Goal: Information Seeking & Learning: Learn about a topic

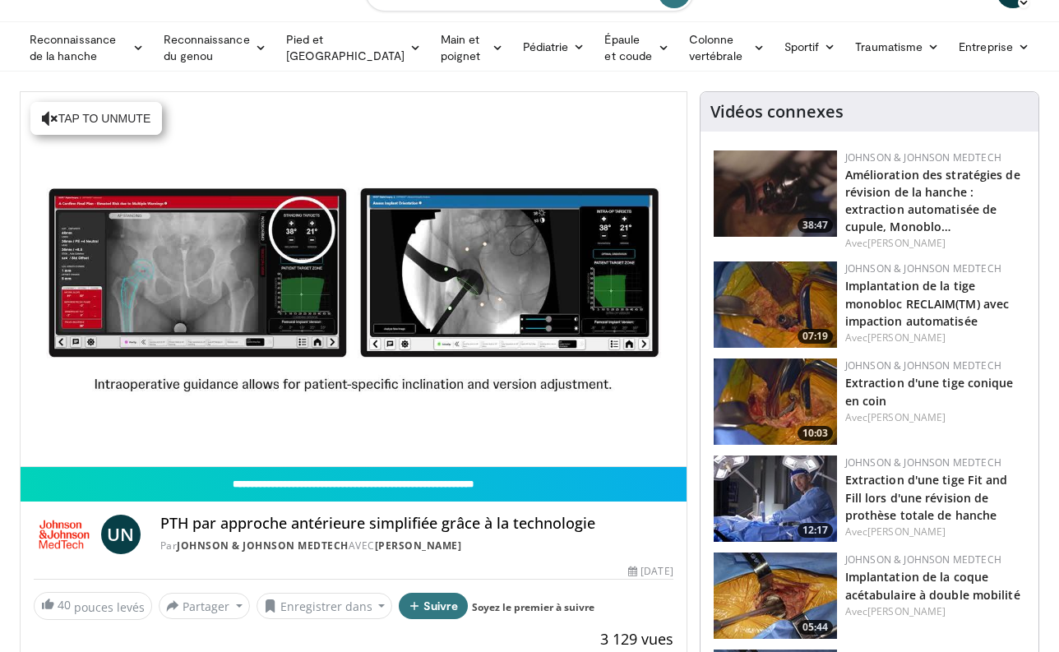
scroll to position [35, 0]
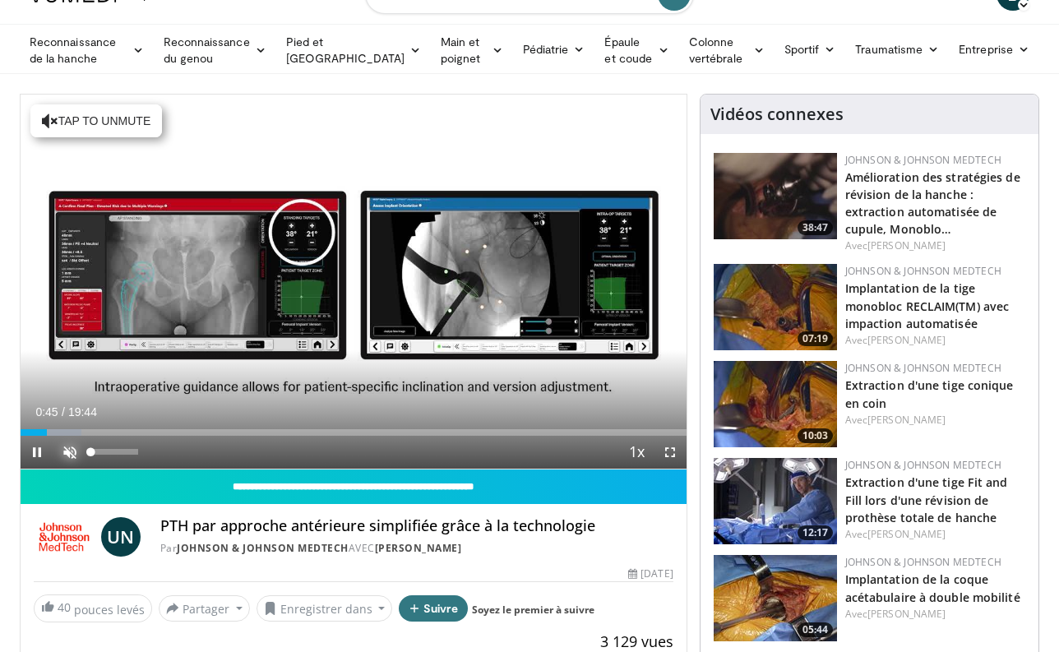
click at [69, 453] on span "Video Player" at bounding box center [69, 452] width 33 height 33
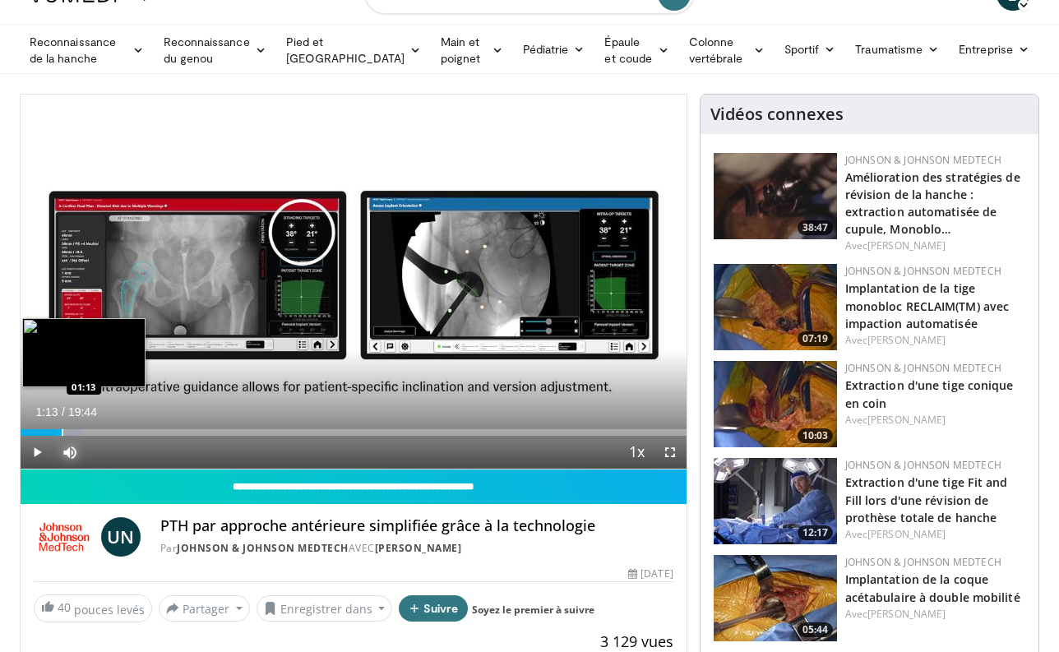
click at [62, 429] on div "Progress Bar" at bounding box center [63, 432] width 2 height 7
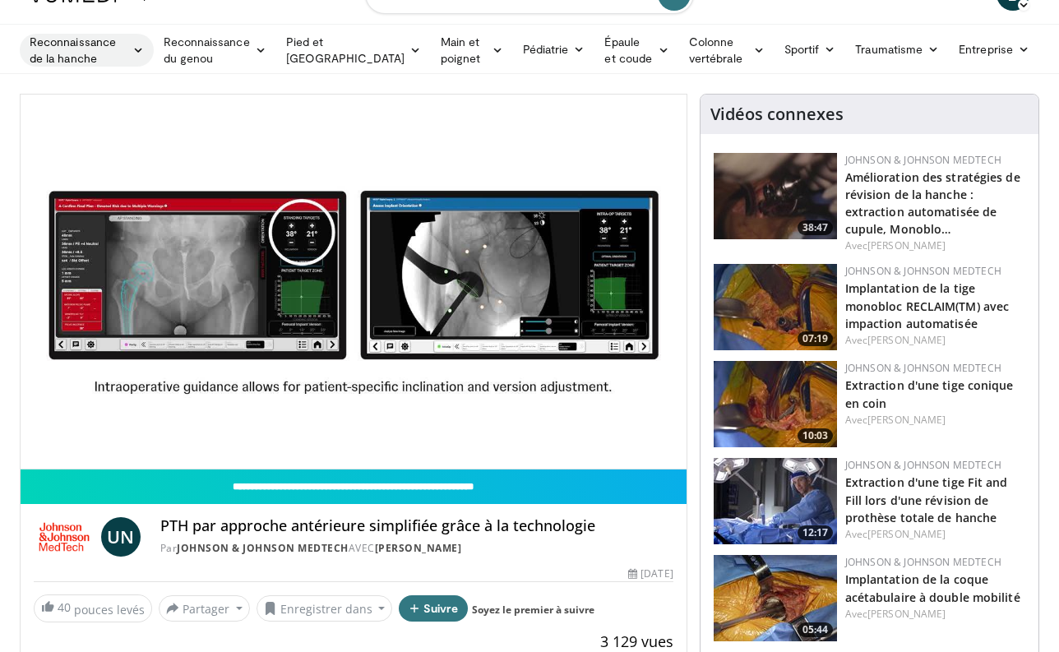
click at [144, 53] on icon at bounding box center [138, 50] width 12 height 12
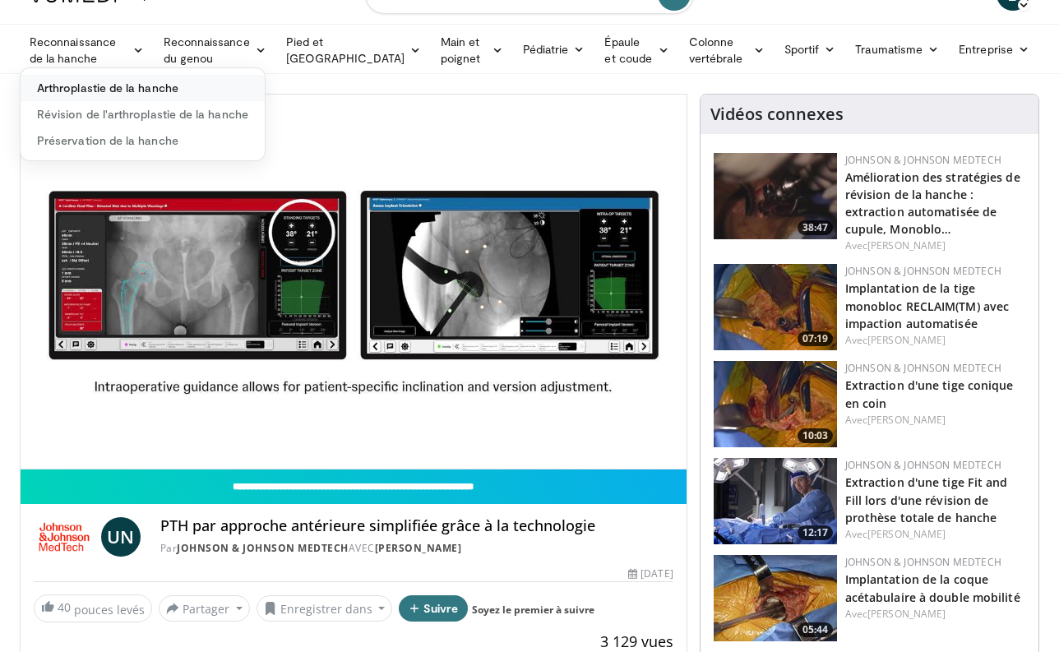
click at [125, 94] on font "Arthroplastie de la hanche" at bounding box center [107, 88] width 141 height 14
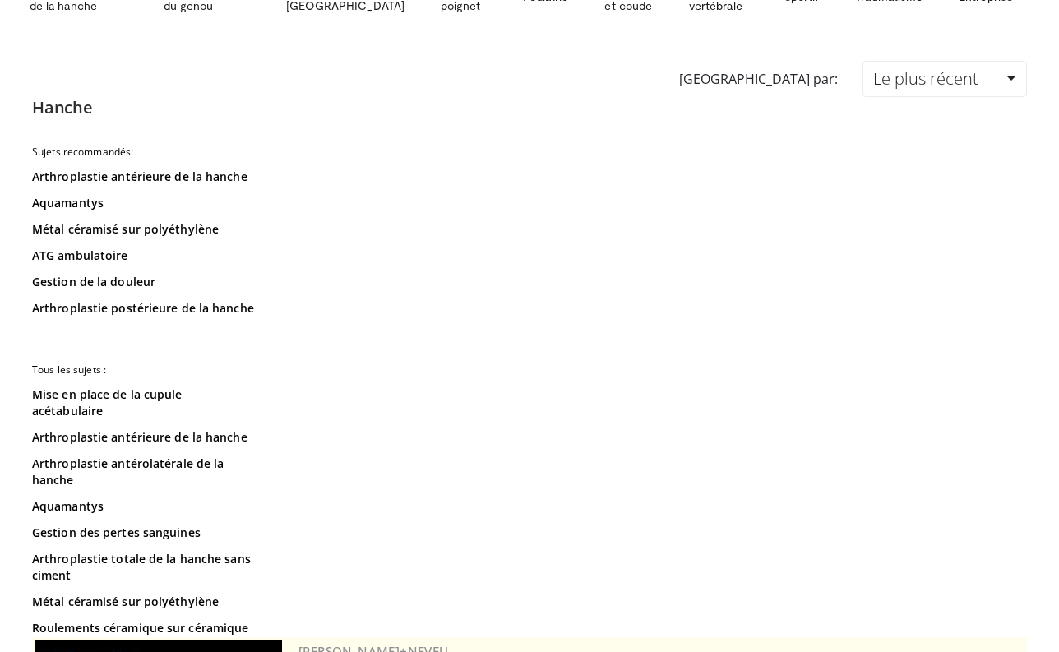
scroll to position [91, 0]
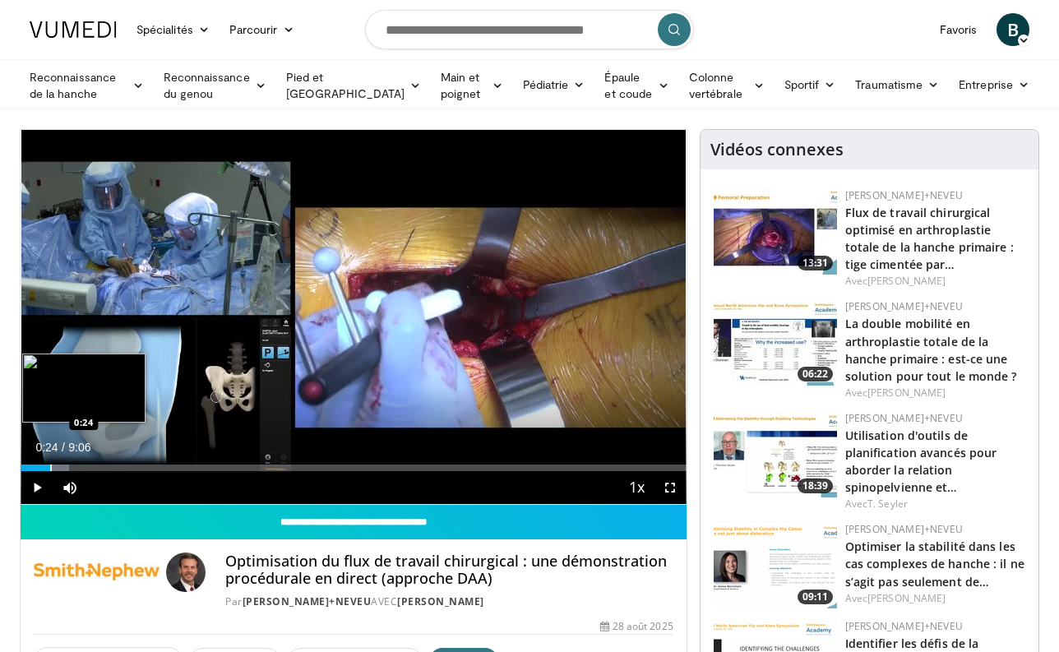
click at [50, 465] on div "Progress Bar" at bounding box center [51, 468] width 2 height 7
click at [80, 470] on div "Loaded : 11.00% 0:25 0:49" at bounding box center [354, 468] width 666 height 7
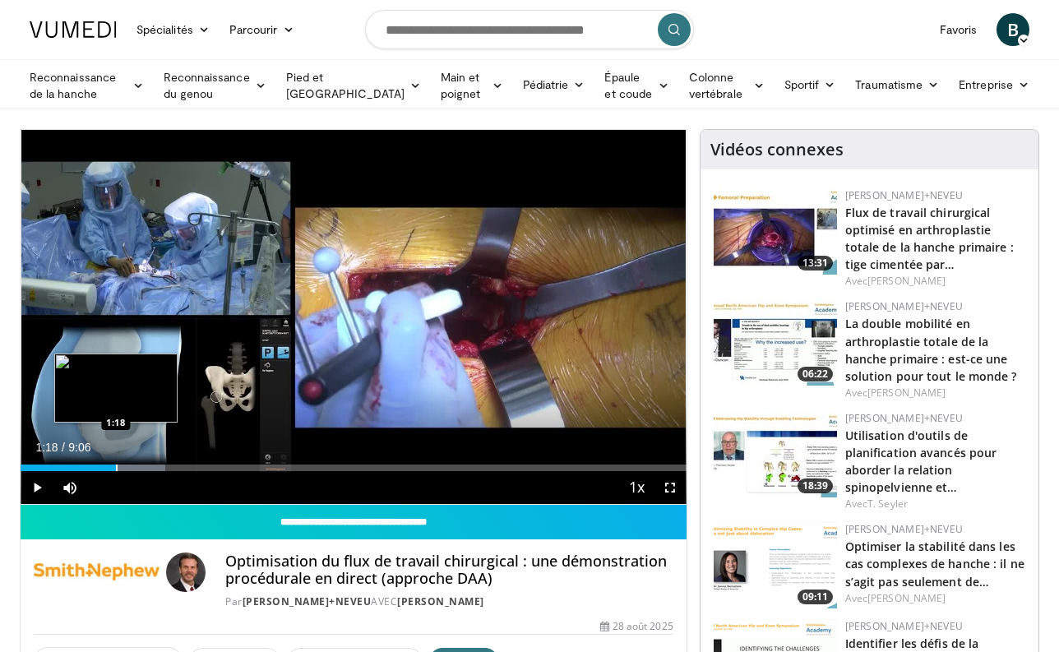
click at [116, 469] on div "Progress Bar" at bounding box center [117, 468] width 2 height 7
click at [144, 469] on div "Progress Bar" at bounding box center [145, 468] width 2 height 7
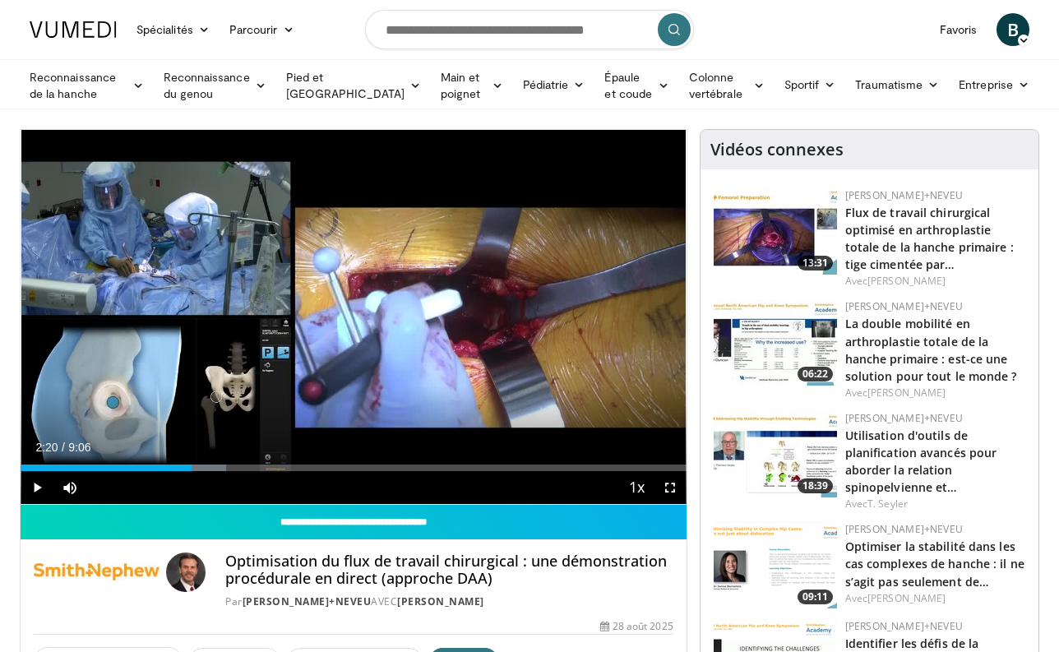
click at [192, 469] on div "Progress Bar" at bounding box center [193, 468] width 2 height 7
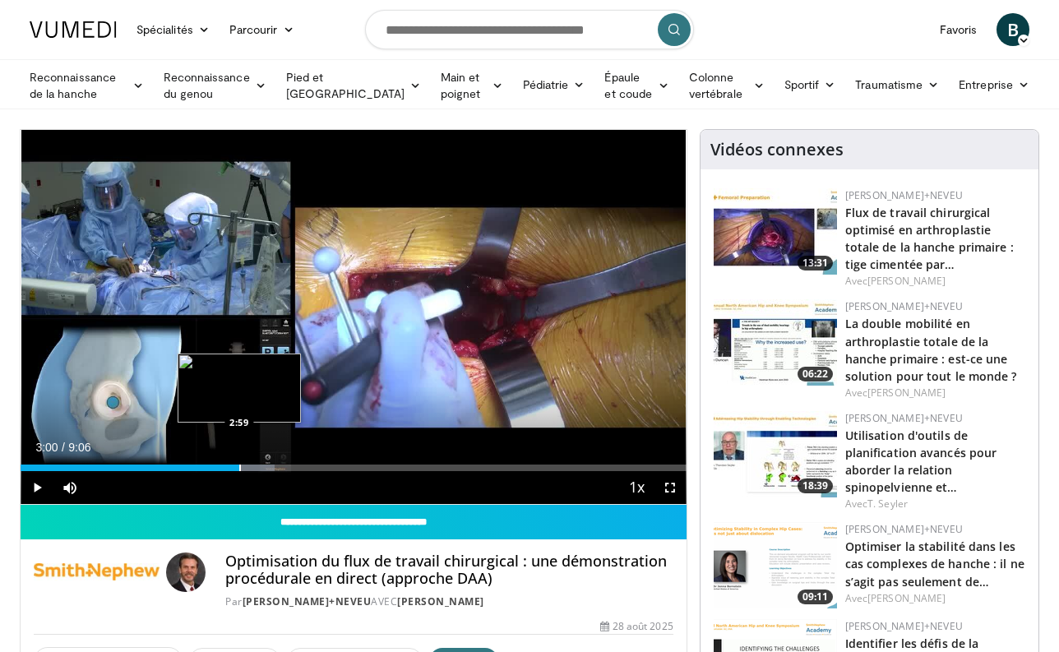
click at [240, 470] on div "Progress Bar" at bounding box center [240, 468] width 2 height 7
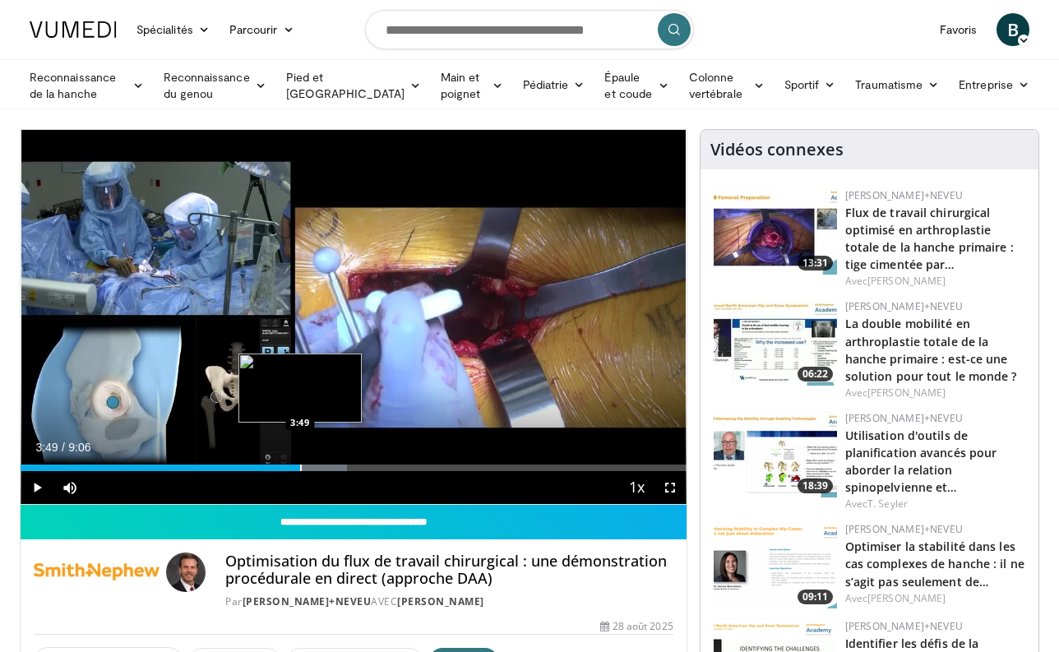
click at [300, 469] on div "Progress Bar" at bounding box center [301, 468] width 2 height 7
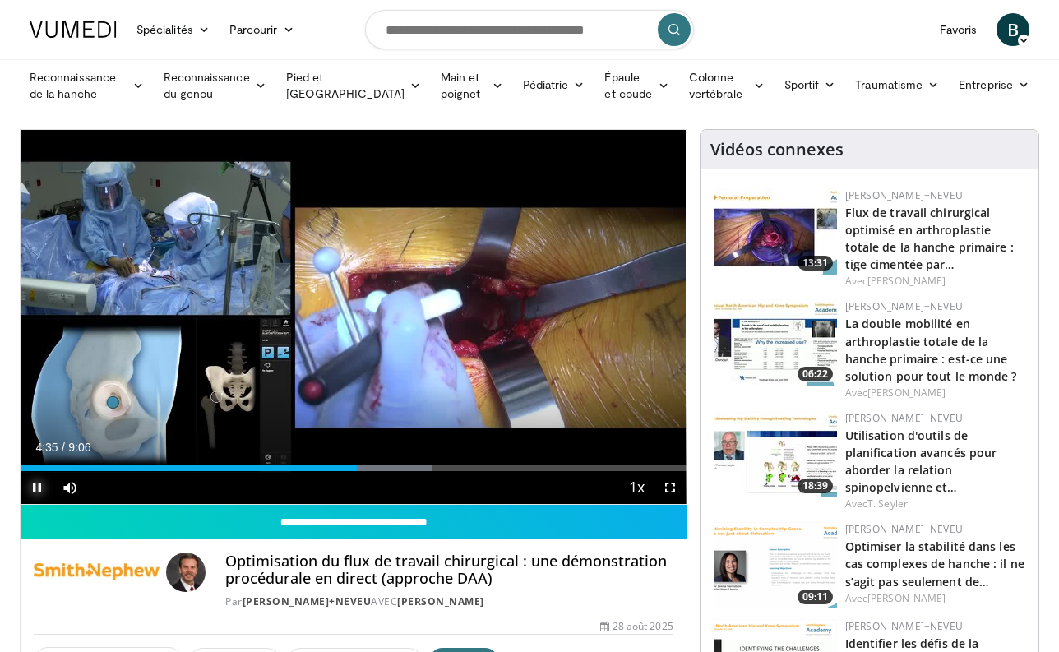
click at [39, 490] on span "Video Player" at bounding box center [37, 487] width 33 height 33
click at [144, 87] on icon at bounding box center [138, 86] width 12 height 12
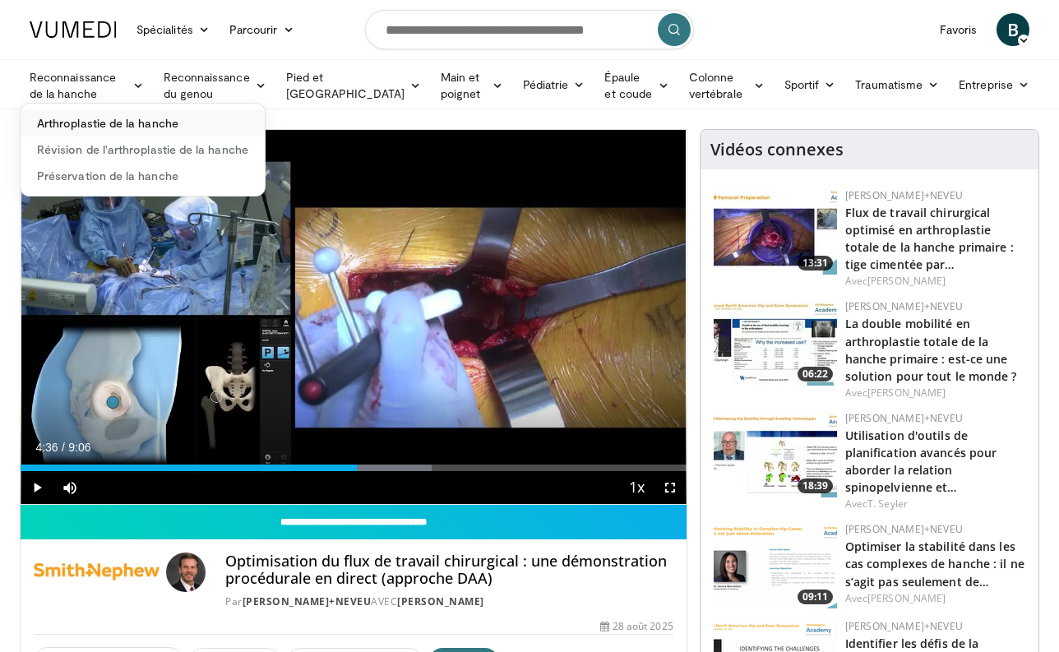
click at [123, 132] on link "Arthroplastie de la hanche" at bounding box center [143, 123] width 244 height 26
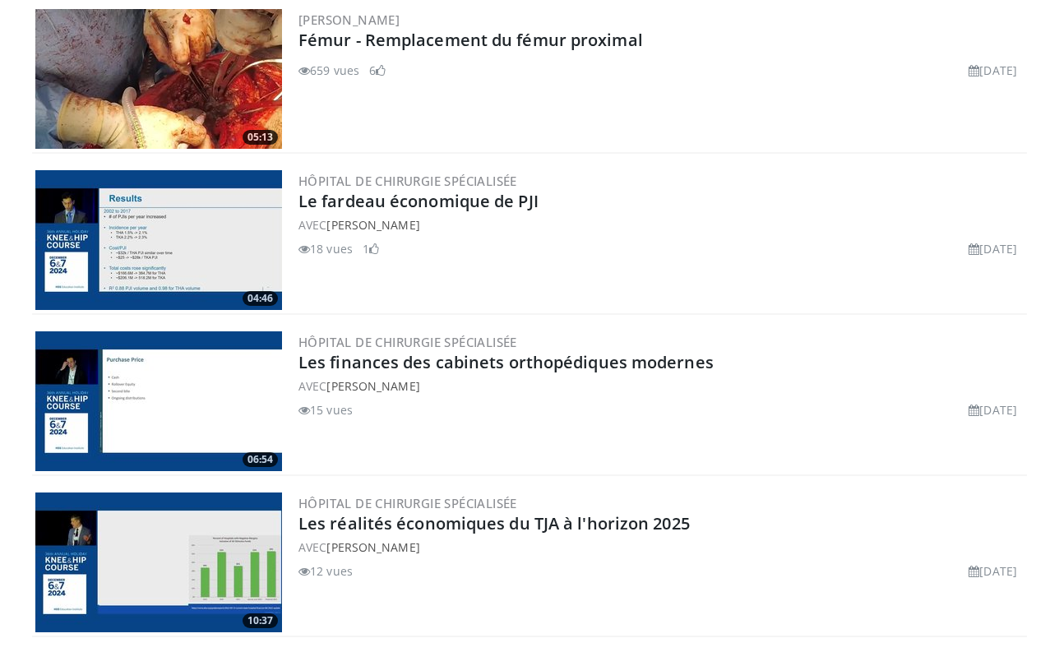
scroll to position [1609, 0]
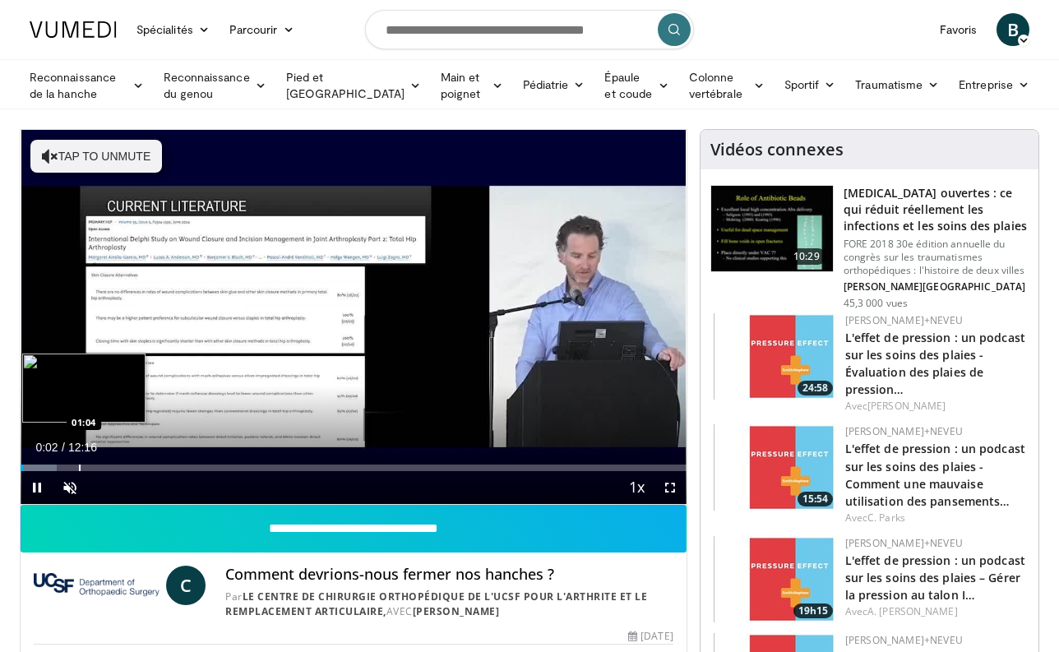
click at [78, 463] on div "Loaded : 5.41% 00:02 01:04" at bounding box center [354, 464] width 666 height 16
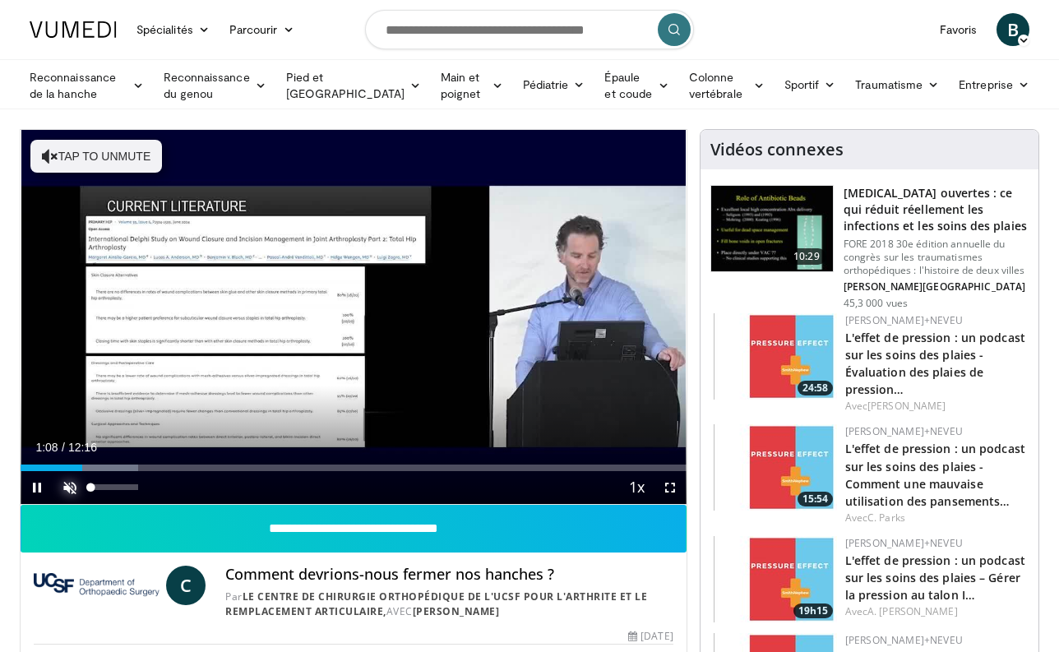
click at [72, 484] on span "Video Player" at bounding box center [69, 487] width 33 height 33
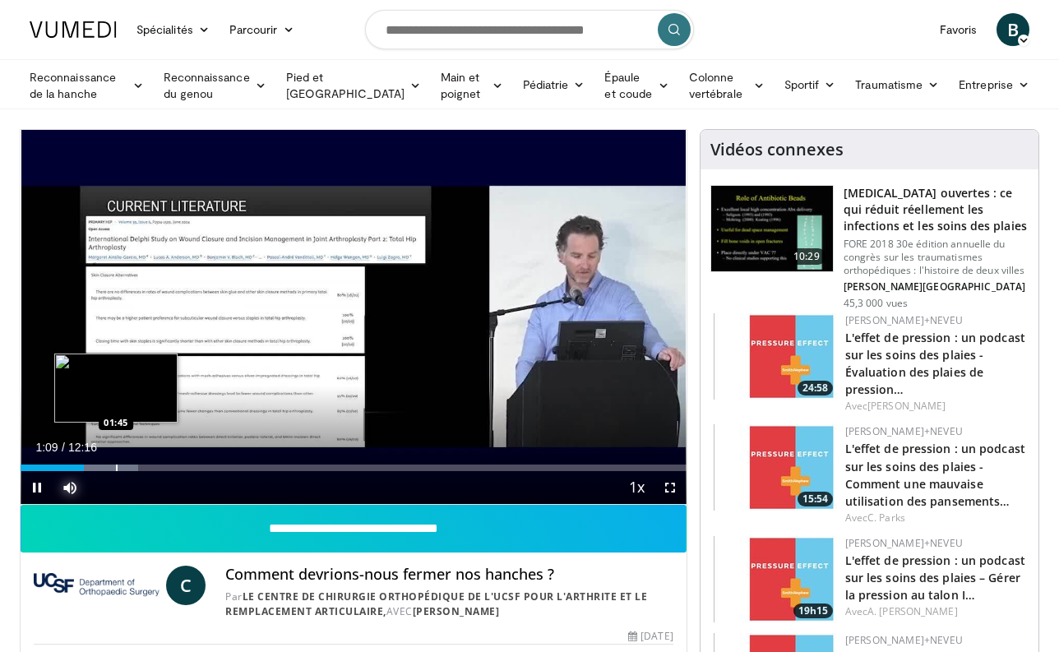
click at [116, 469] on div "Progress Bar" at bounding box center [117, 468] width 2 height 7
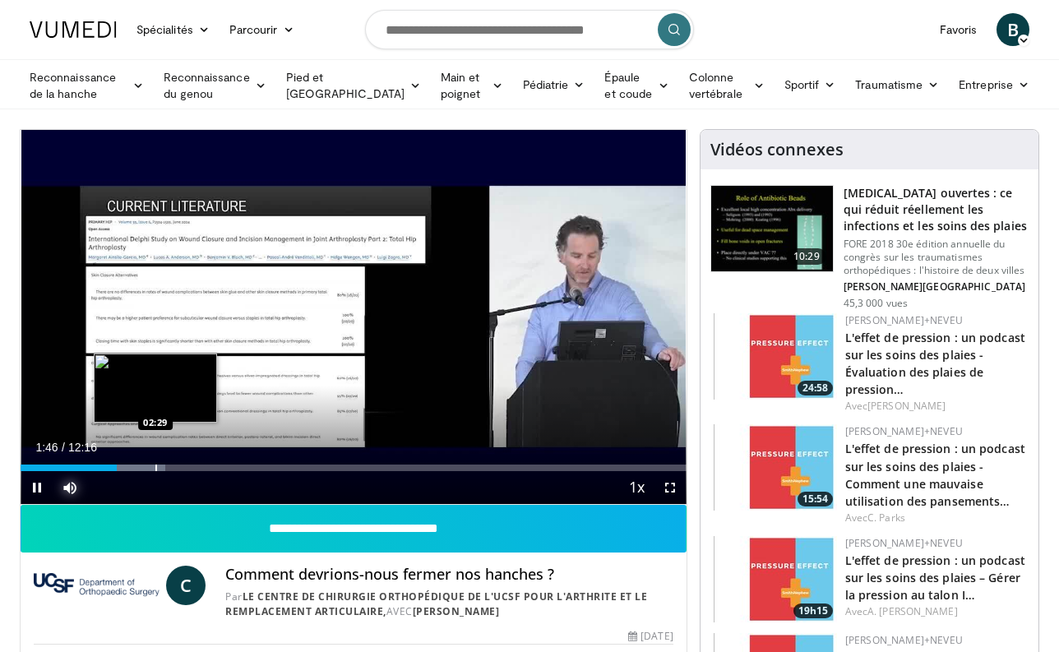
click at [155, 469] on div "Progress Bar" at bounding box center [156, 468] width 2 height 7
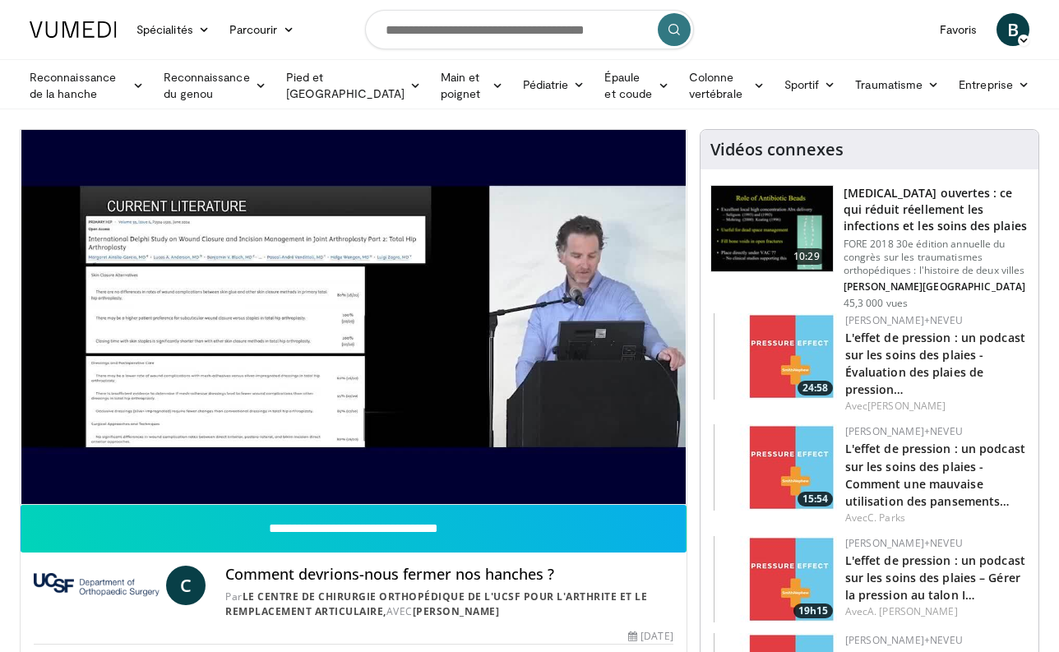
click at [229, 470] on video-js "**********" at bounding box center [354, 317] width 666 height 375
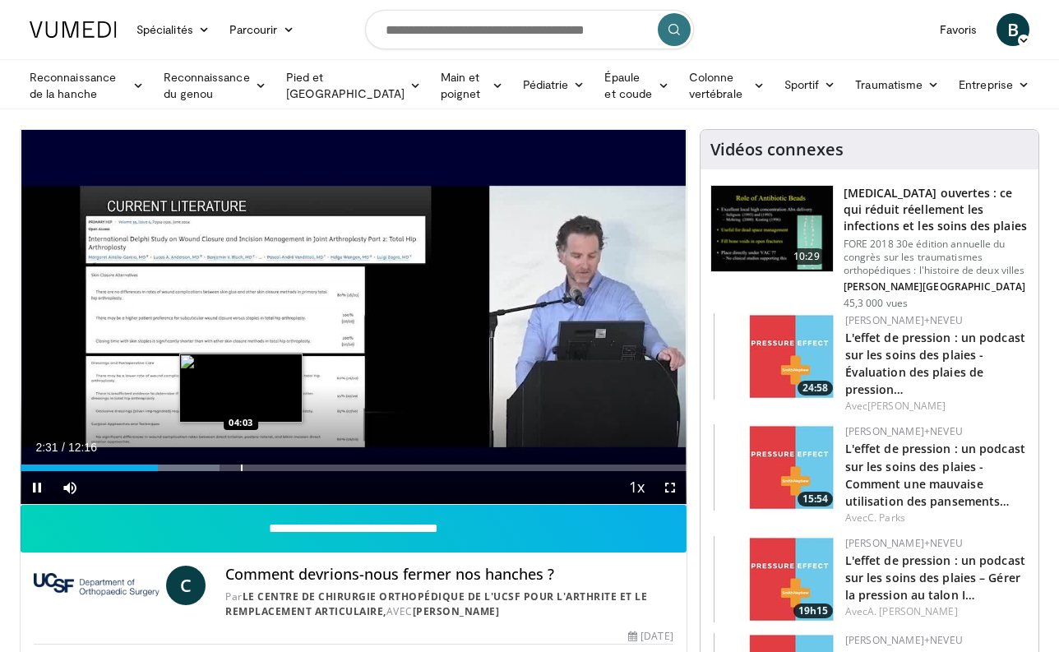
click at [241, 465] on div "Progress Bar" at bounding box center [242, 468] width 2 height 7
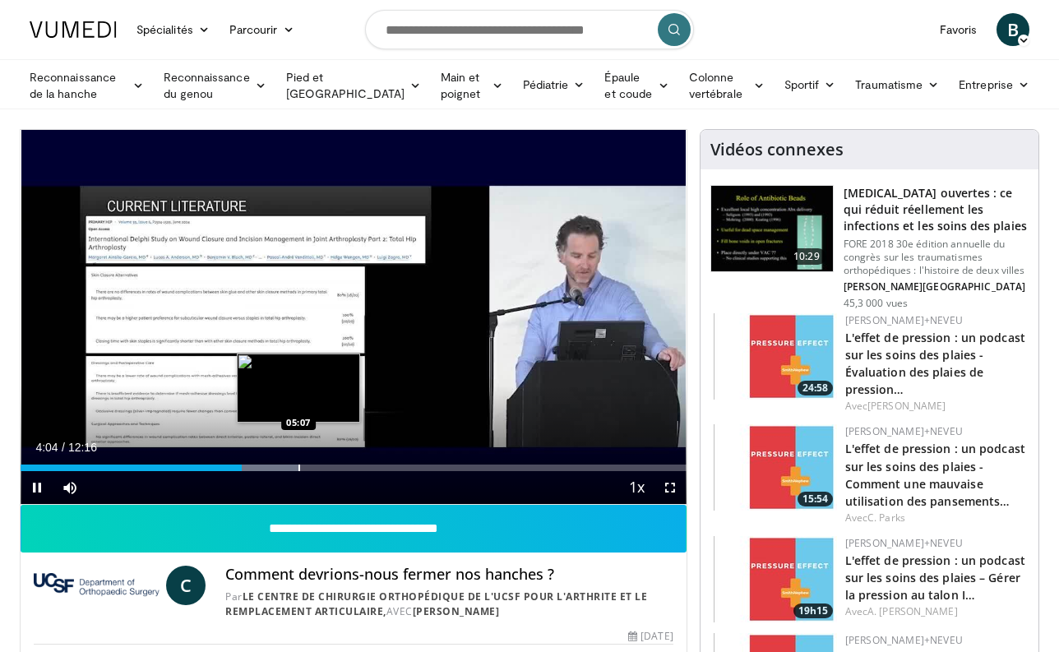
click at [299, 465] on div "Progress Bar" at bounding box center [300, 468] width 2 height 7
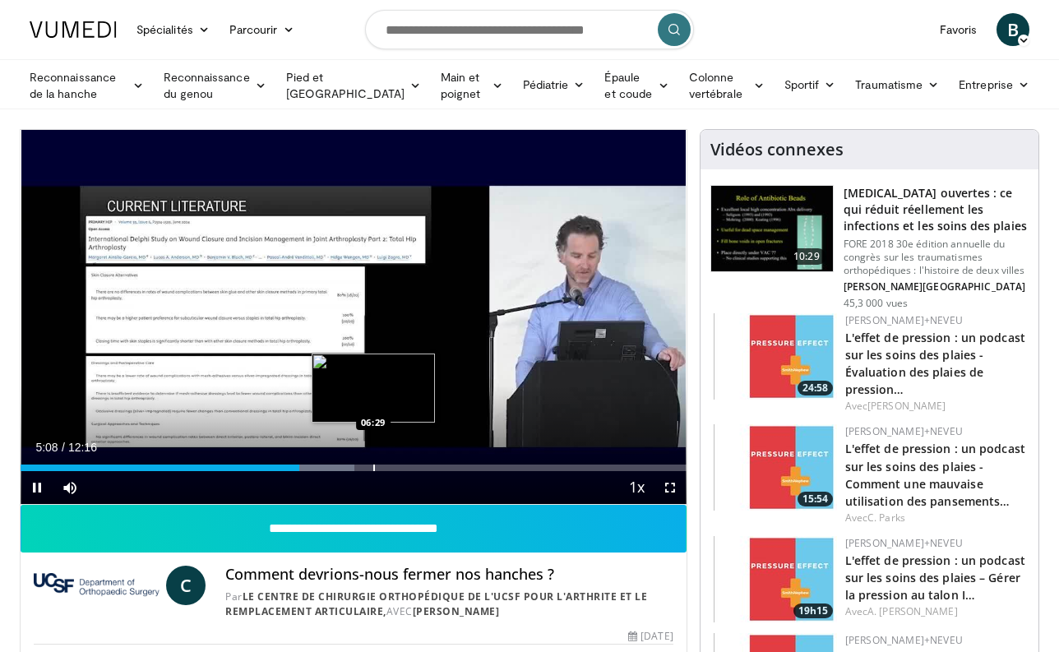
click at [373, 467] on div "Progress Bar" at bounding box center [374, 468] width 2 height 7
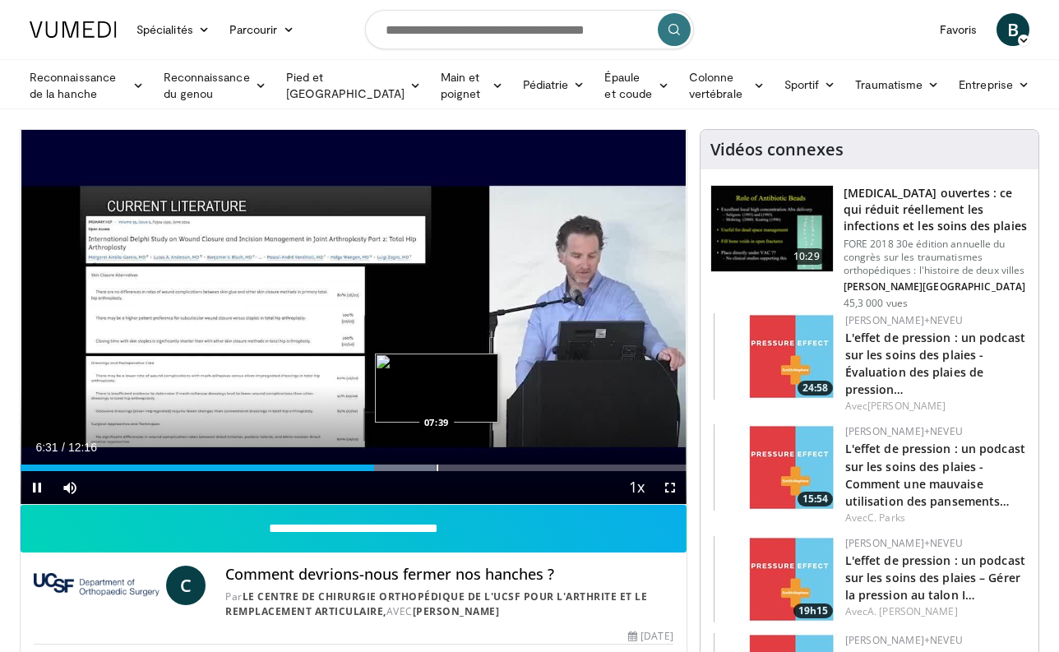
click at [437, 468] on div "Progress Bar" at bounding box center [438, 468] width 2 height 7
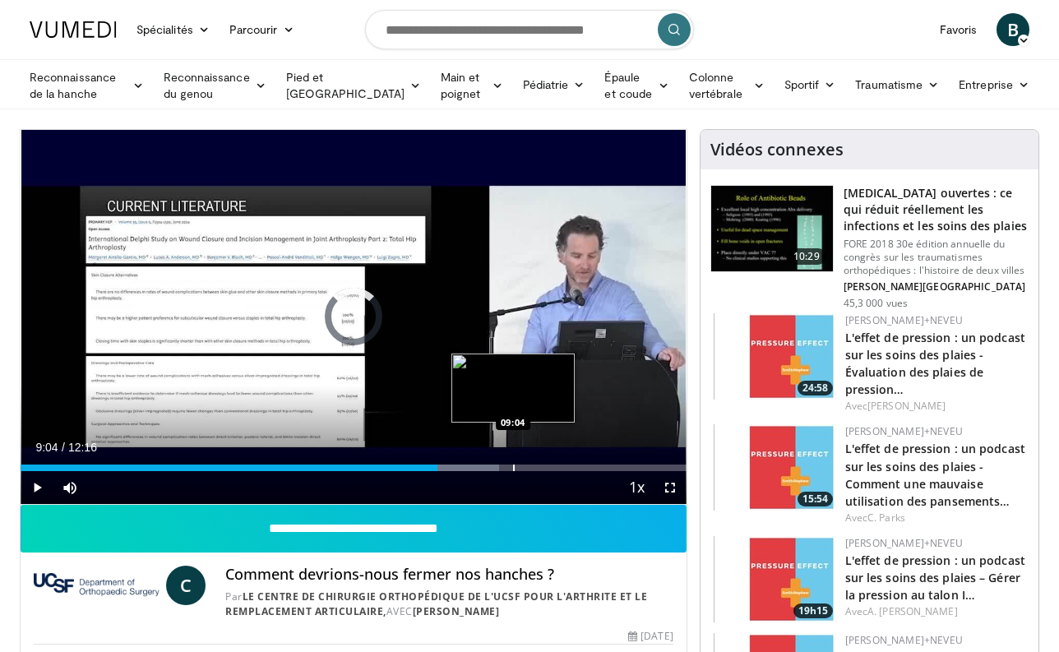
click at [513, 470] on div "Progress Bar" at bounding box center [514, 468] width 2 height 7
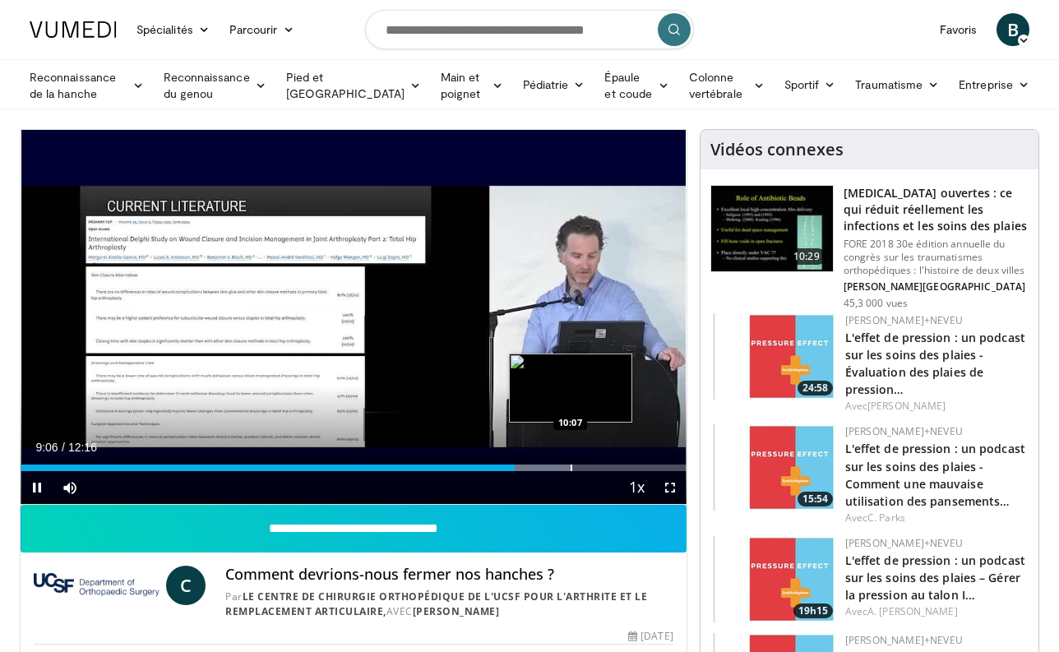
click at [571, 469] on div "Progress Bar" at bounding box center [572, 468] width 2 height 7
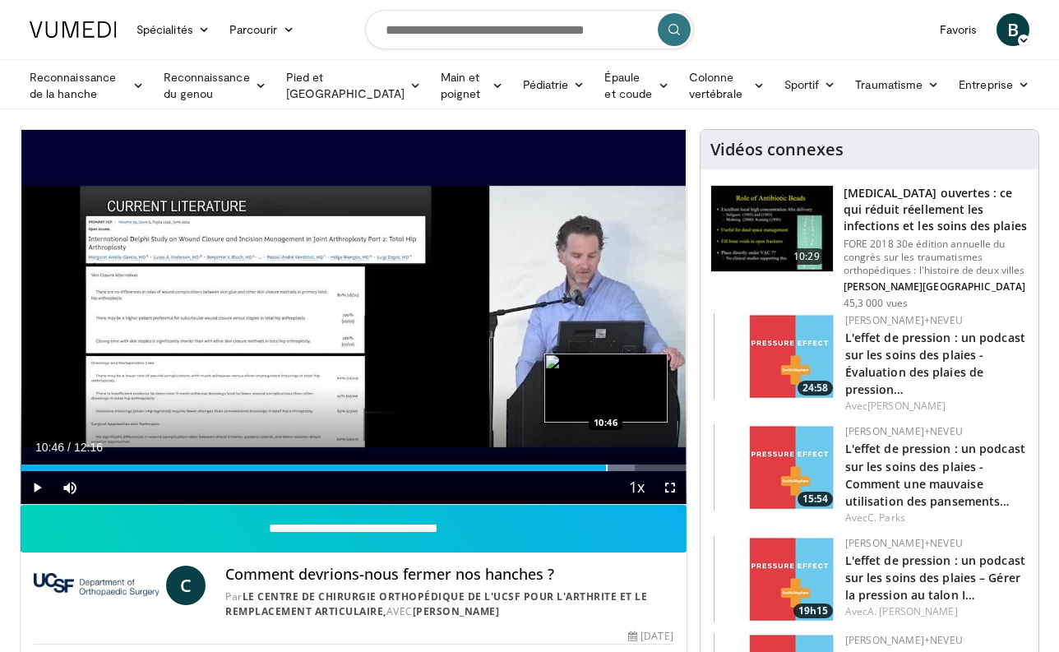
click at [606, 466] on div "Progress Bar" at bounding box center [607, 468] width 2 height 7
click at [658, 466] on div "Progress Bar" at bounding box center [659, 468] width 2 height 7
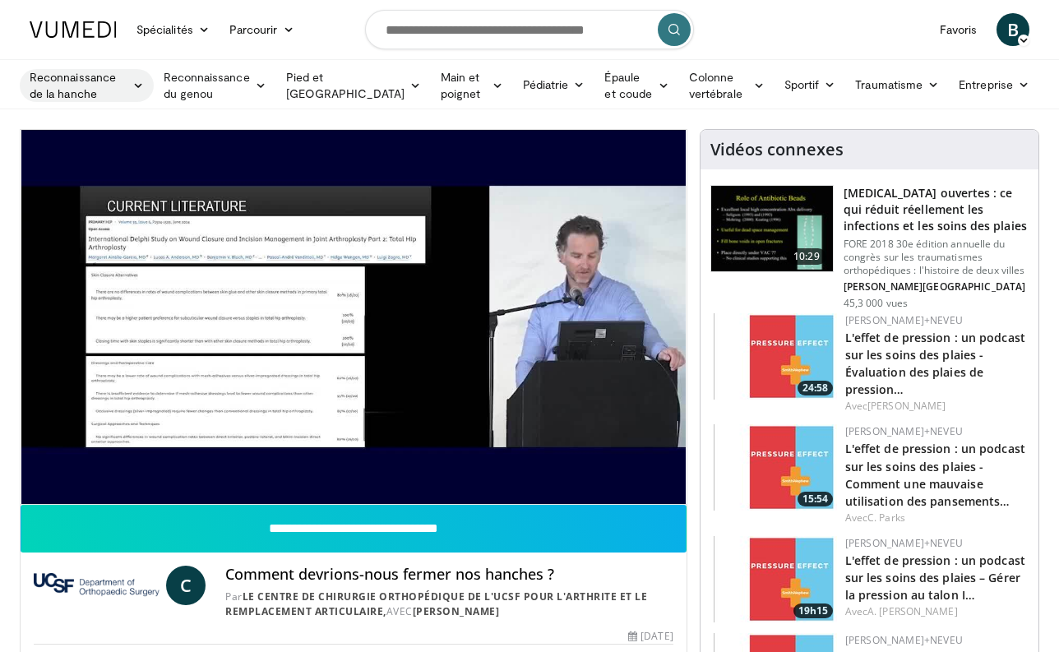
click at [87, 81] on font "Reconnaissance de la hanche" at bounding box center [73, 85] width 86 height 30
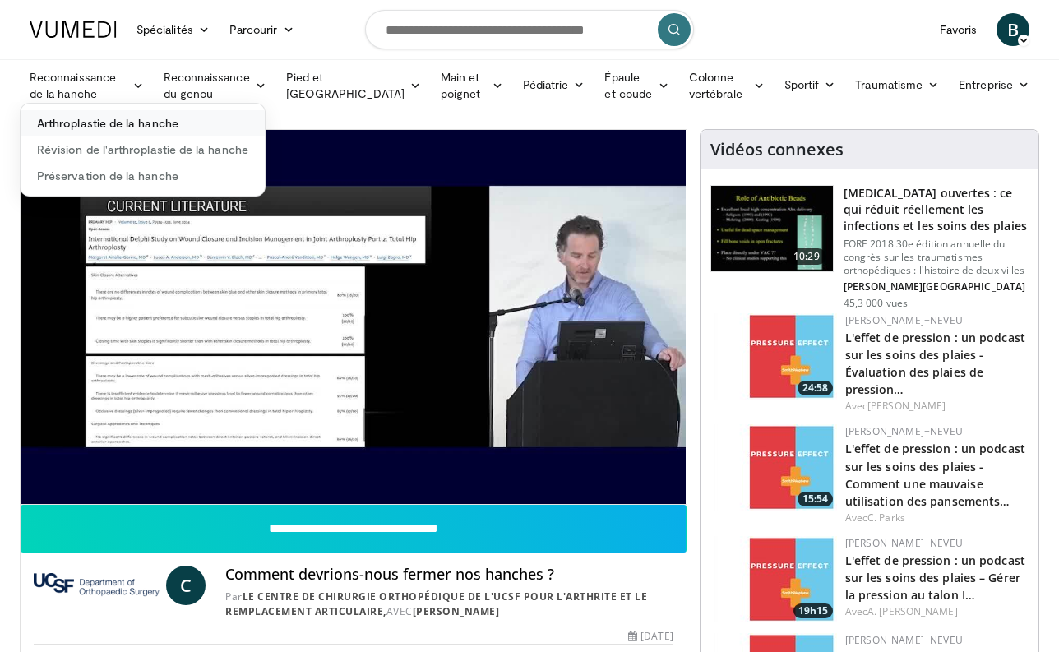
click at [93, 125] on font "Arthroplastie de la hanche" at bounding box center [107, 123] width 141 height 14
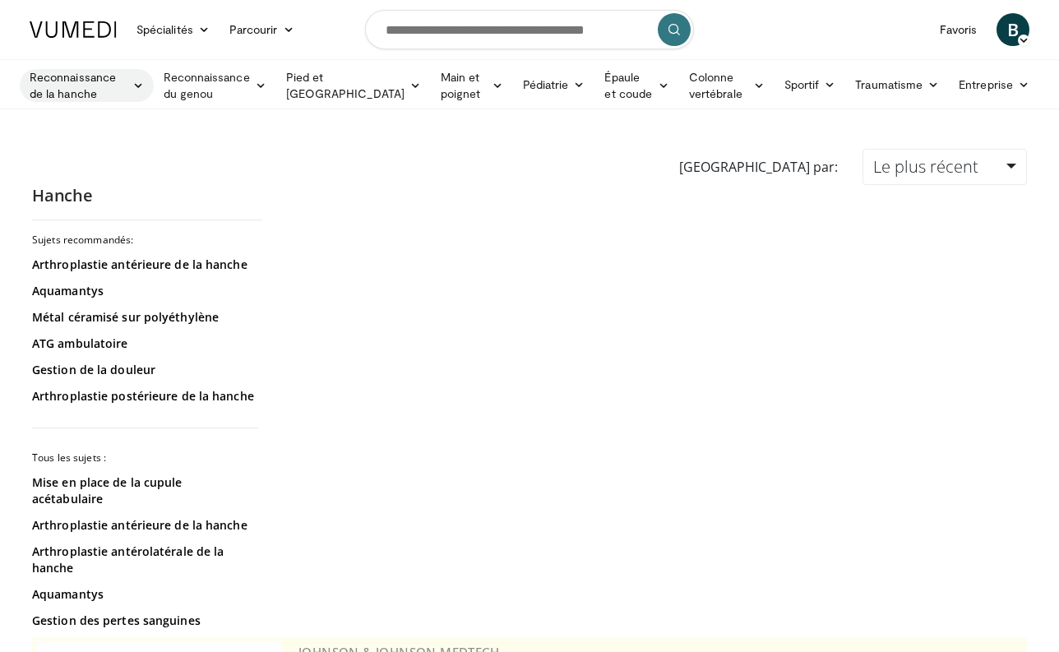
click at [97, 79] on font "Reconnaissance de la hanche" at bounding box center [73, 85] width 86 height 30
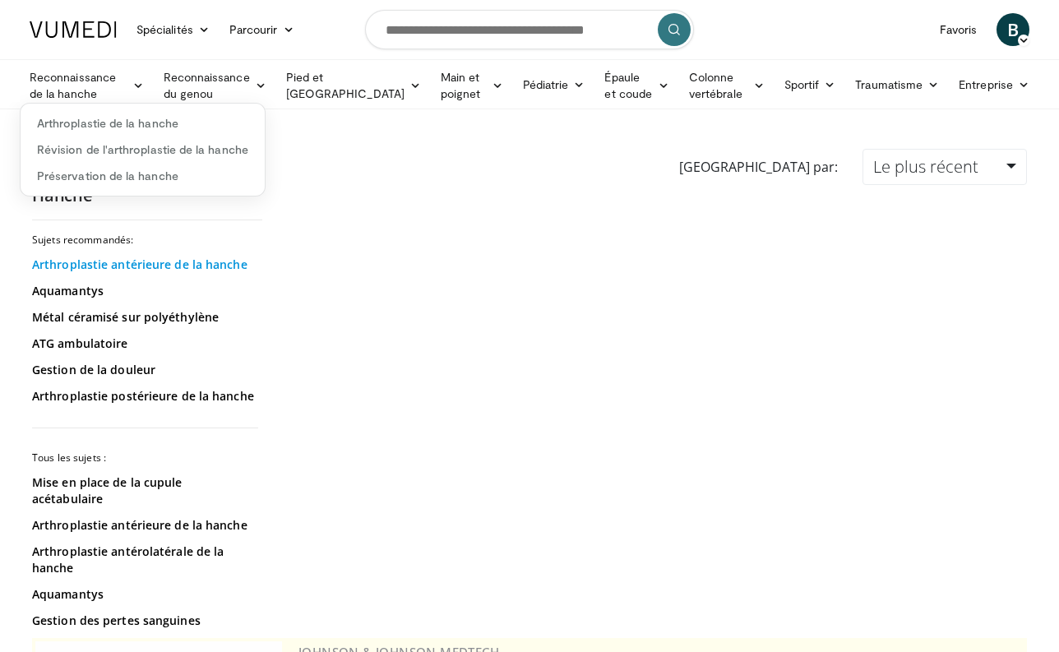
click at [99, 263] on font "Arthroplastie antérieure de la hanche" at bounding box center [139, 265] width 215 height 16
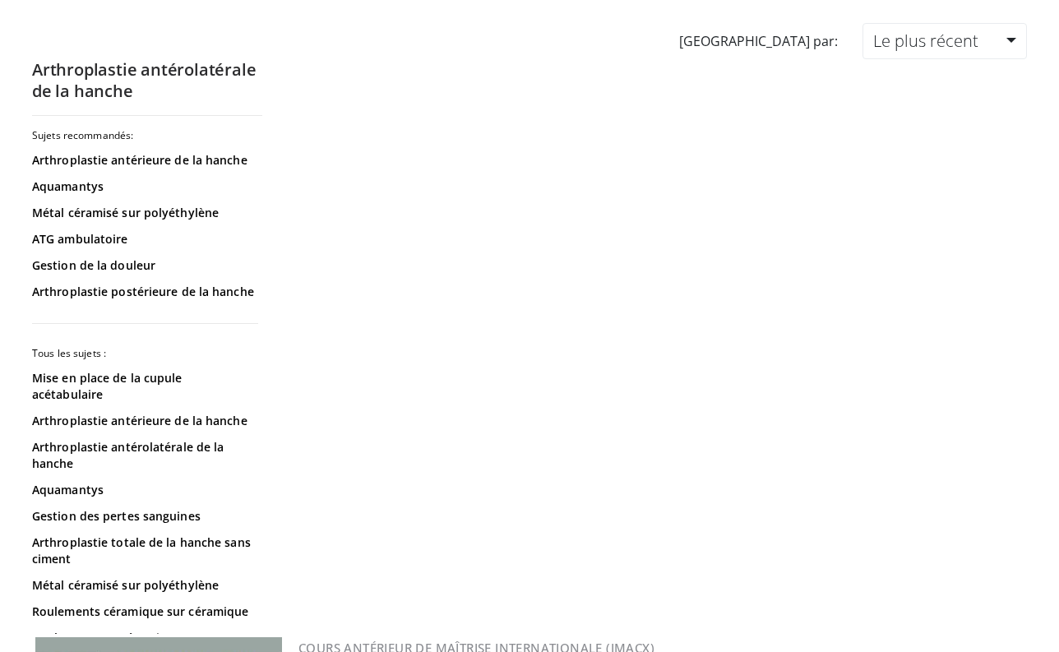
scroll to position [127, 0]
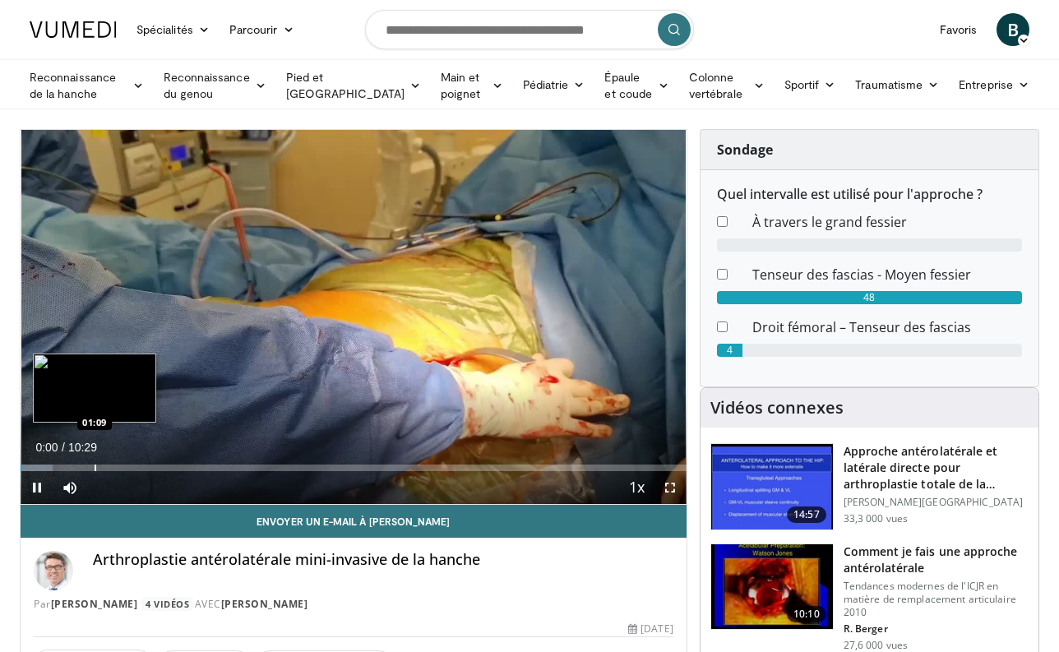
click at [95, 465] on div "Progress Bar" at bounding box center [96, 468] width 2 height 7
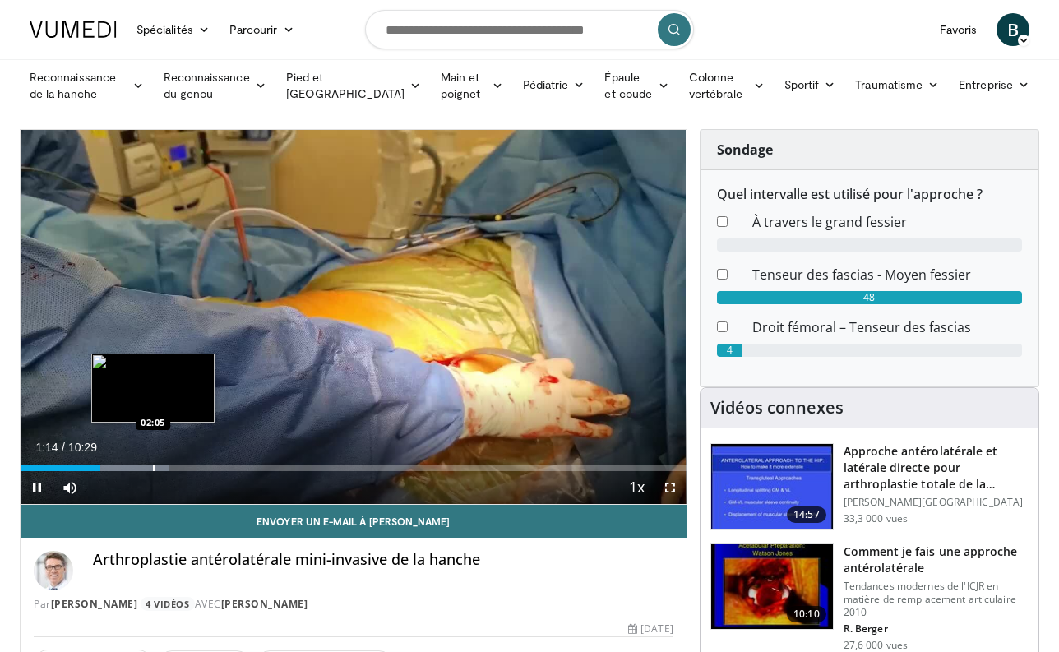
click at [153, 465] on div "Progress Bar" at bounding box center [154, 468] width 2 height 7
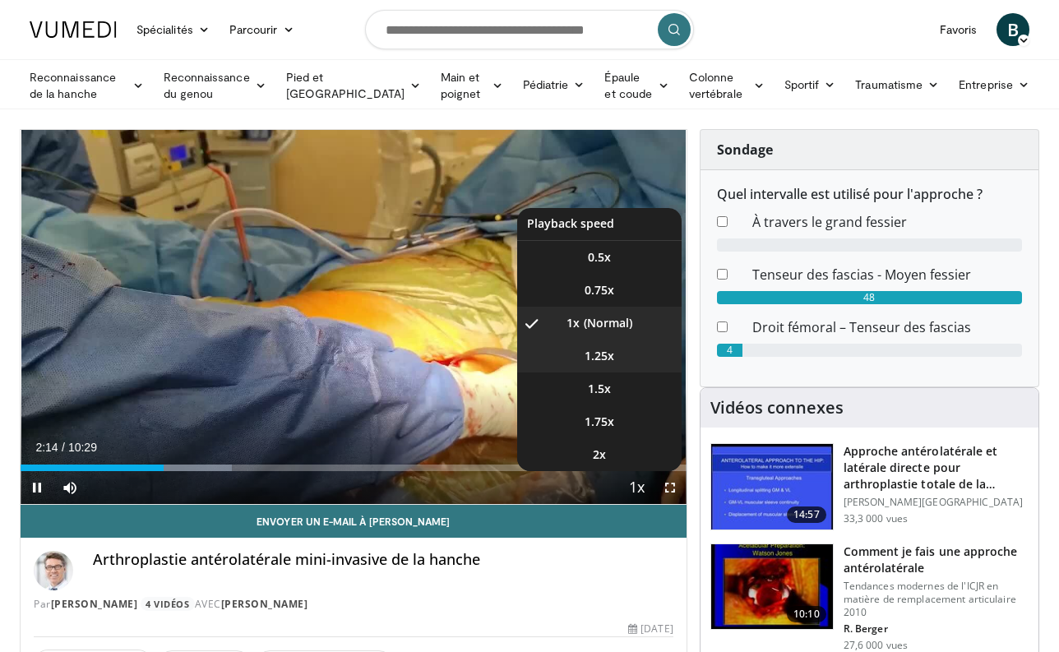
click at [604, 349] on span "1.25x" at bounding box center [600, 356] width 30 height 16
click at [604, 381] on span "1.5x" at bounding box center [599, 389] width 23 height 16
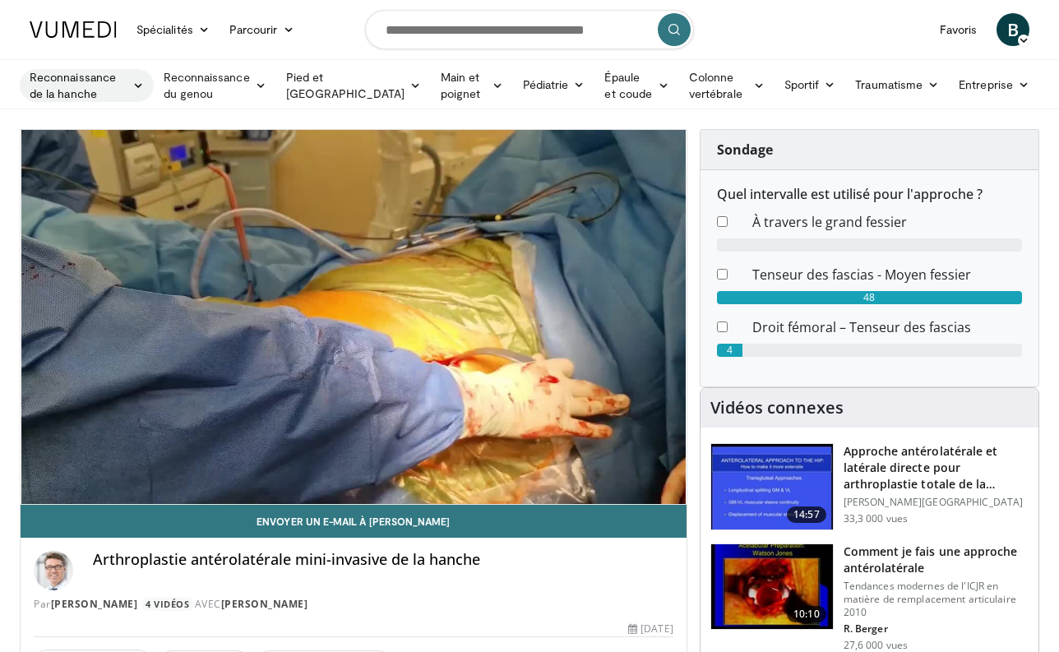
click at [147, 81] on link "Reconnaissance de la hanche" at bounding box center [87, 85] width 134 height 33
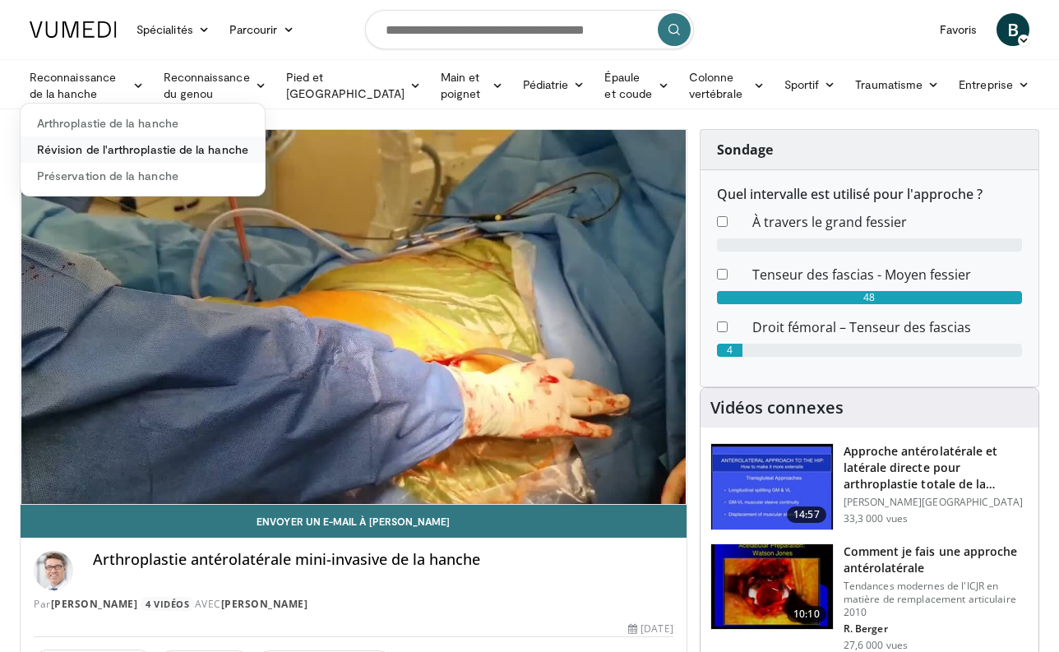
click at [112, 149] on font "Révision de l'arthroplastie de la hanche" at bounding box center [142, 149] width 211 height 14
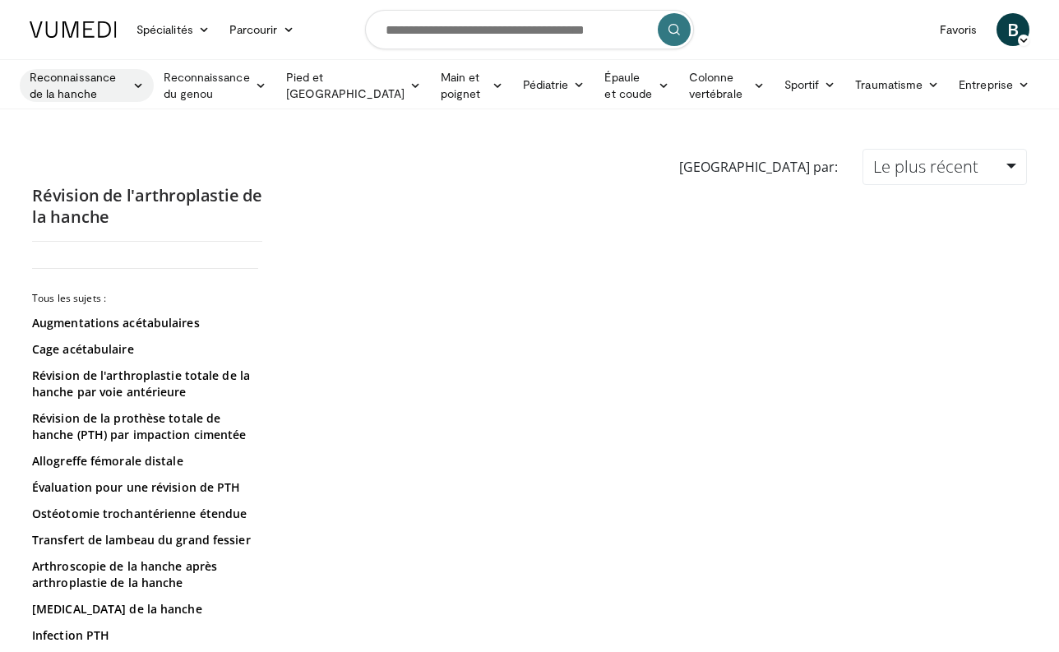
click at [95, 81] on font "Reconnaissance de la hanche" at bounding box center [73, 85] width 86 height 30
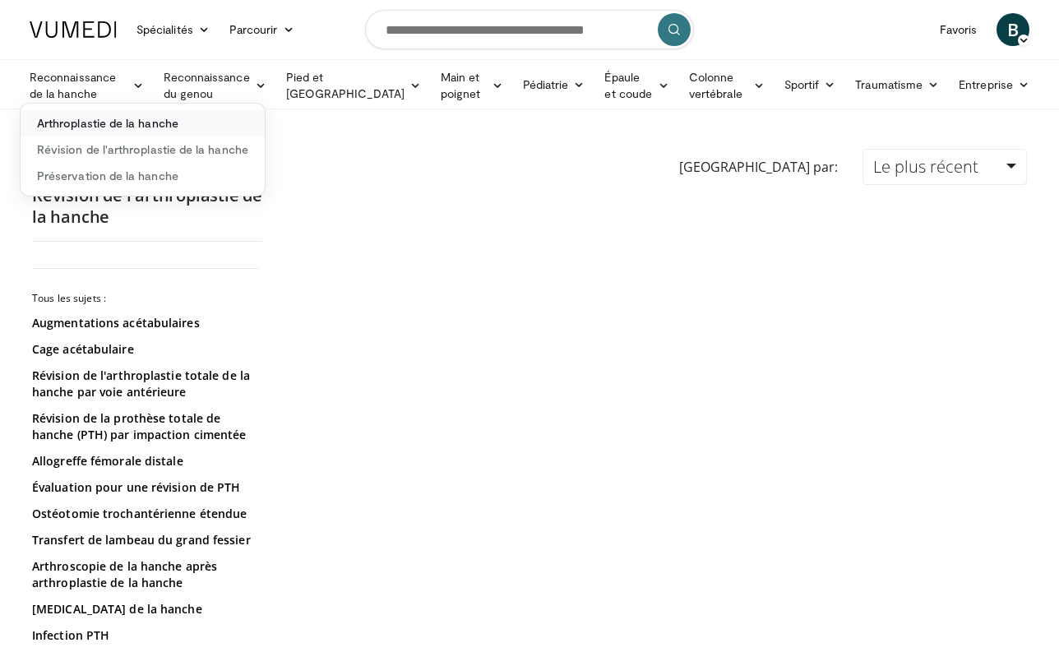
click at [81, 123] on font "Arthroplastie de la hanche" at bounding box center [107, 123] width 141 height 14
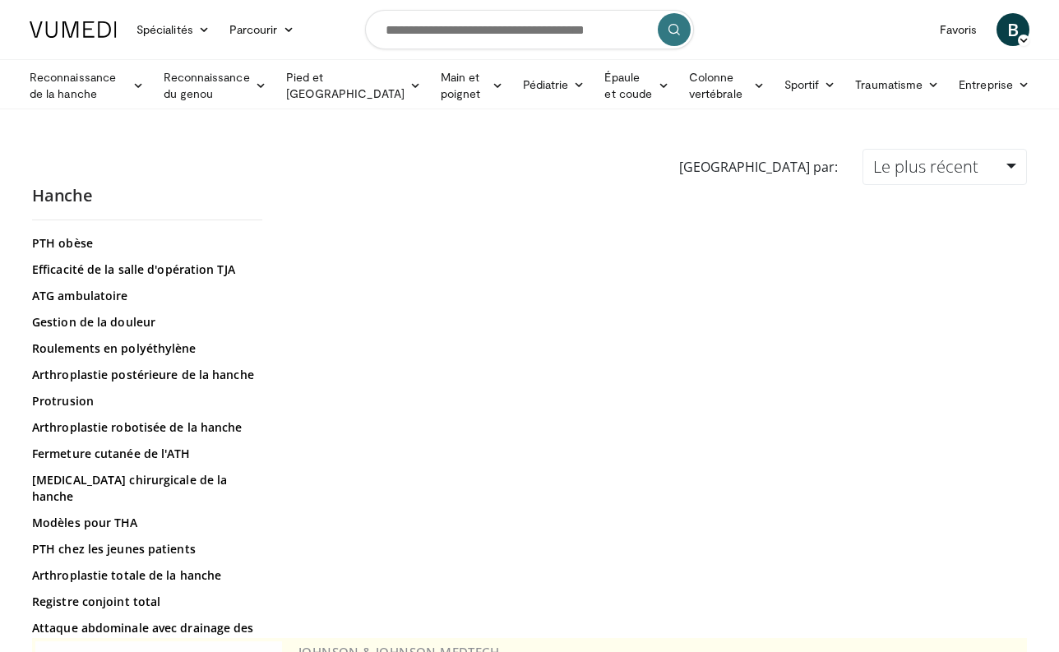
scroll to position [842, 0]
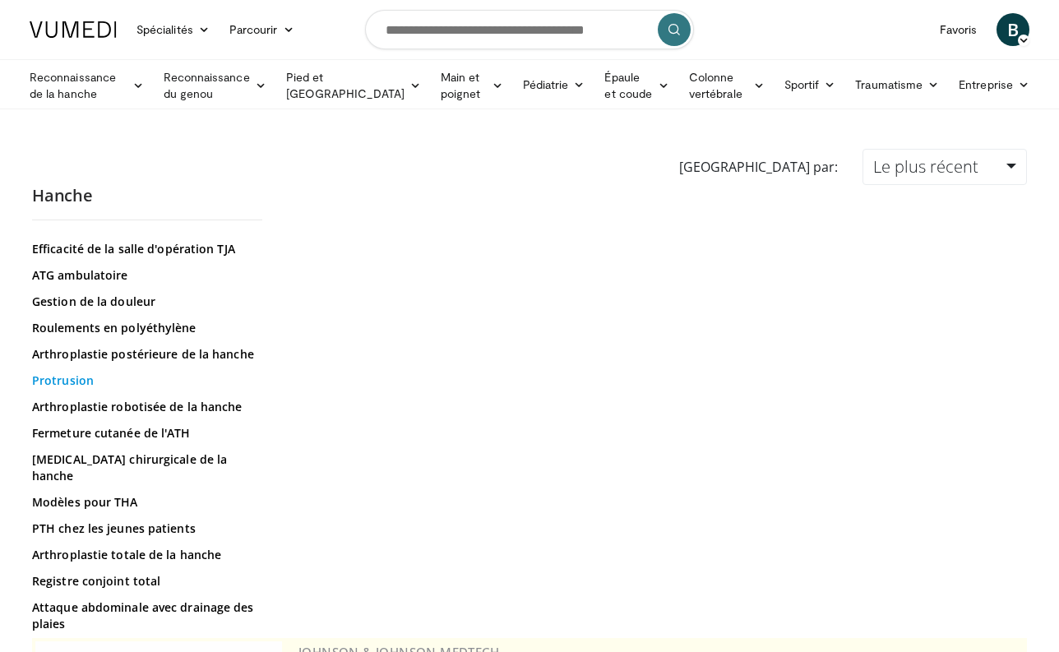
click at [72, 382] on font "Protrusion" at bounding box center [63, 381] width 62 height 16
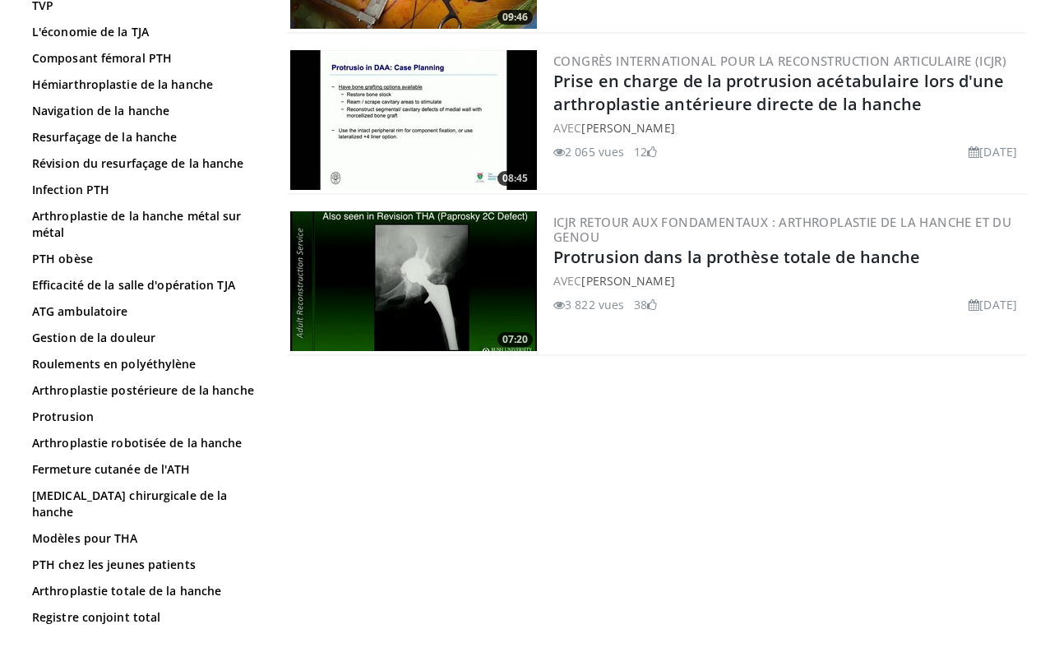
scroll to position [549, 0]
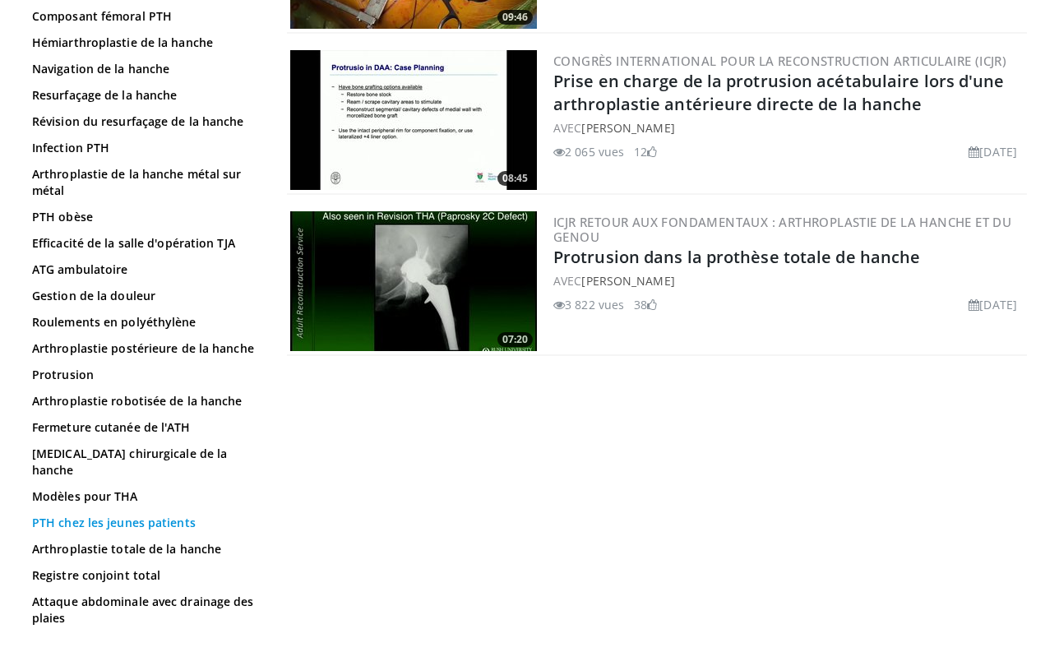
click at [87, 515] on font "PTH chez les jeunes patients" at bounding box center [114, 523] width 164 height 16
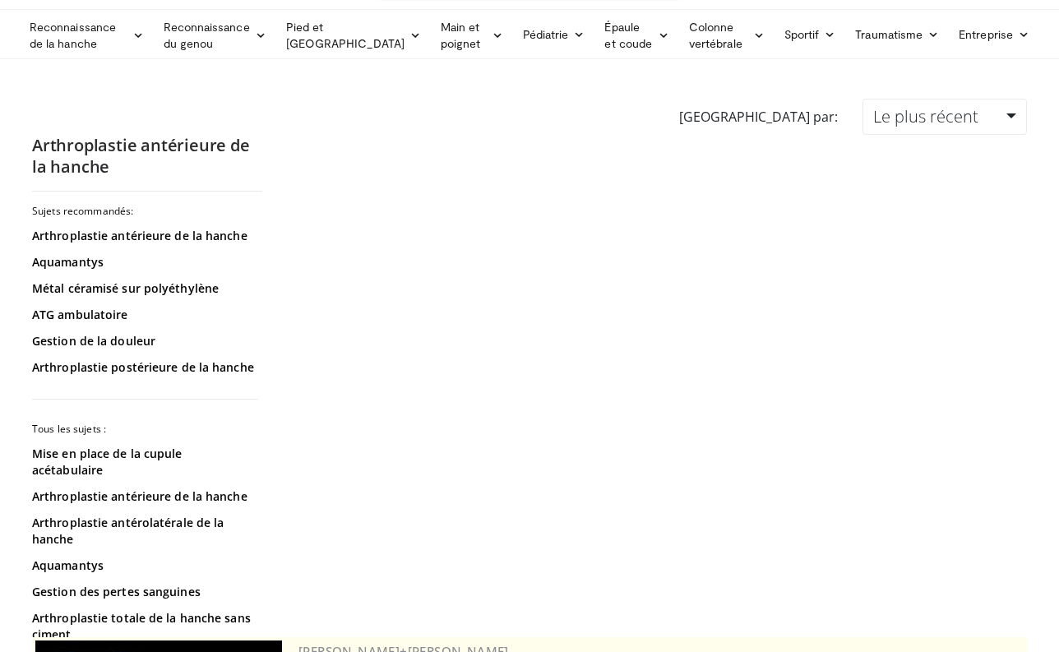
scroll to position [51, 0]
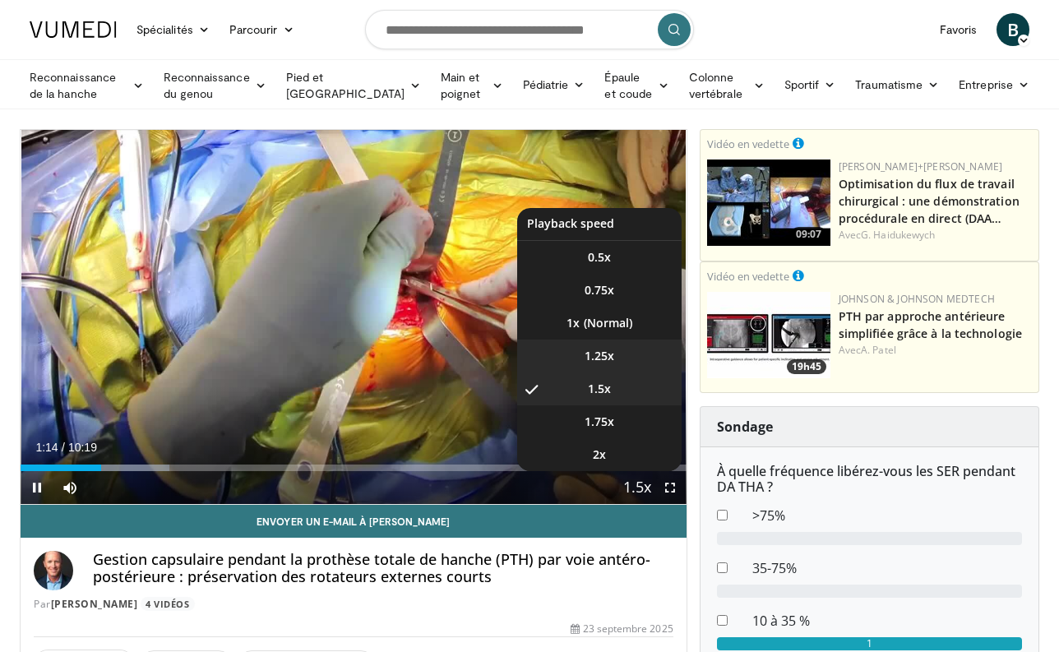
click at [604, 345] on li "1.25x" at bounding box center [599, 356] width 164 height 33
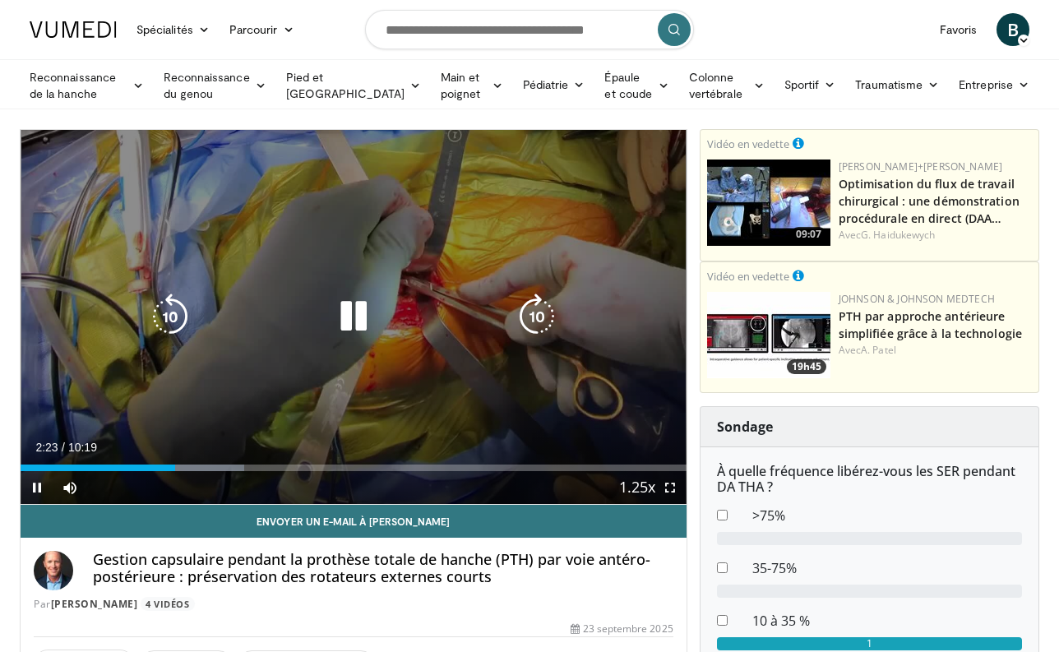
click at [352, 321] on icon "Video Player" at bounding box center [354, 317] width 46 height 46
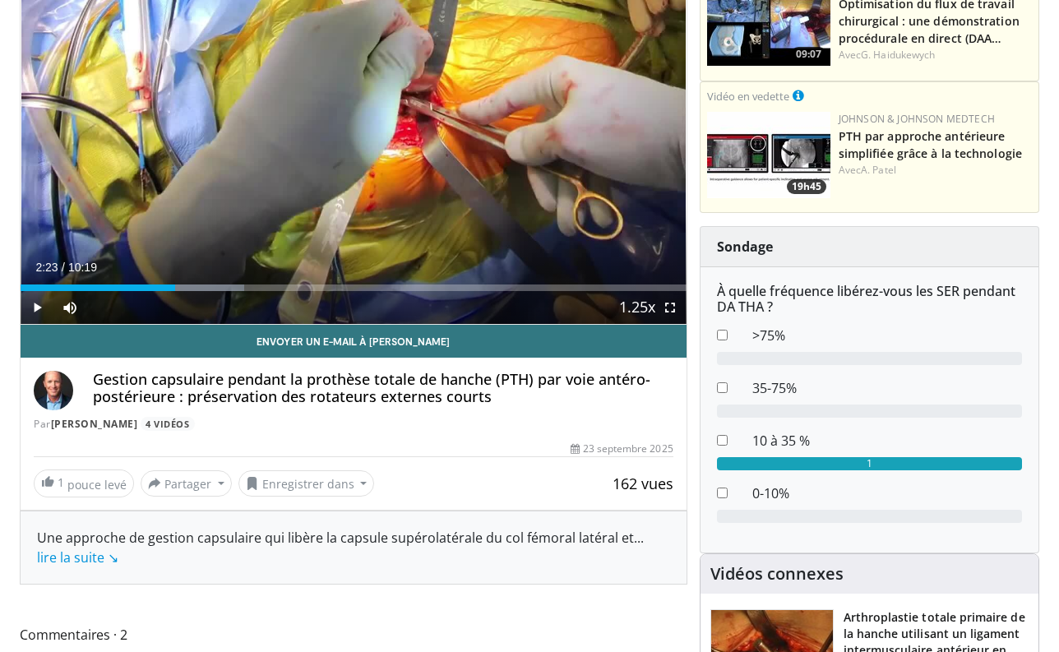
scroll to position [181, 0]
